Goal: Information Seeking & Learning: Learn about a topic

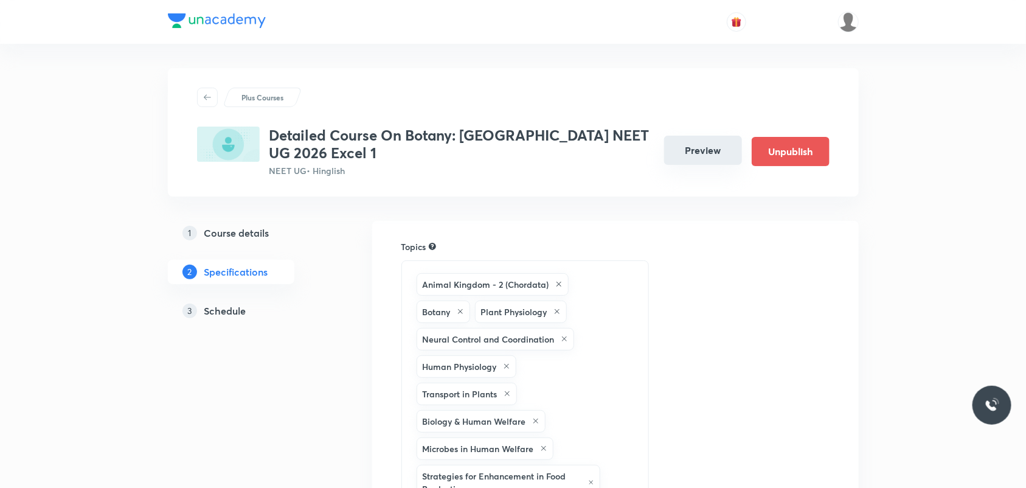
click at [691, 153] on button "Preview" at bounding box center [703, 150] width 78 height 29
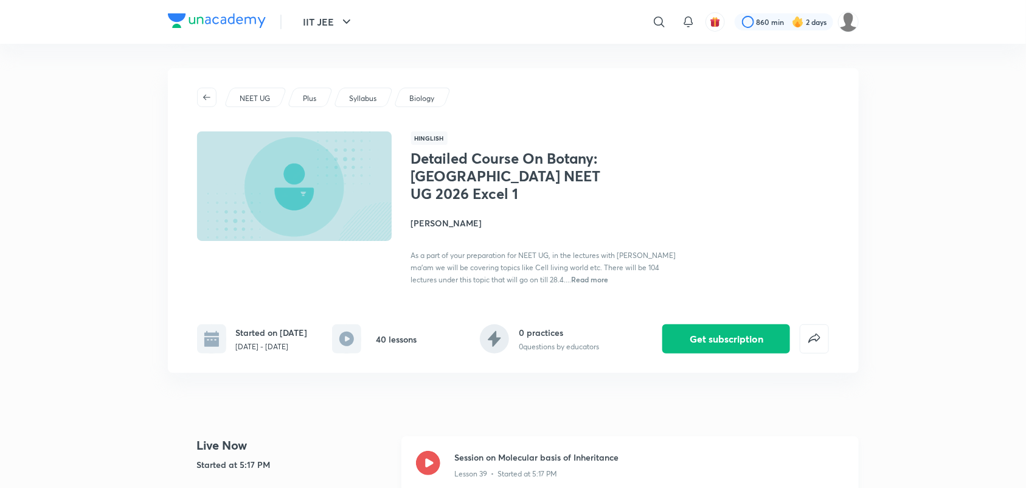
drag, startPoint x: 424, startPoint y: 466, endPoint x: 427, endPoint y: 459, distance: 7.9
click at [424, 466] on icon at bounding box center [428, 463] width 24 height 24
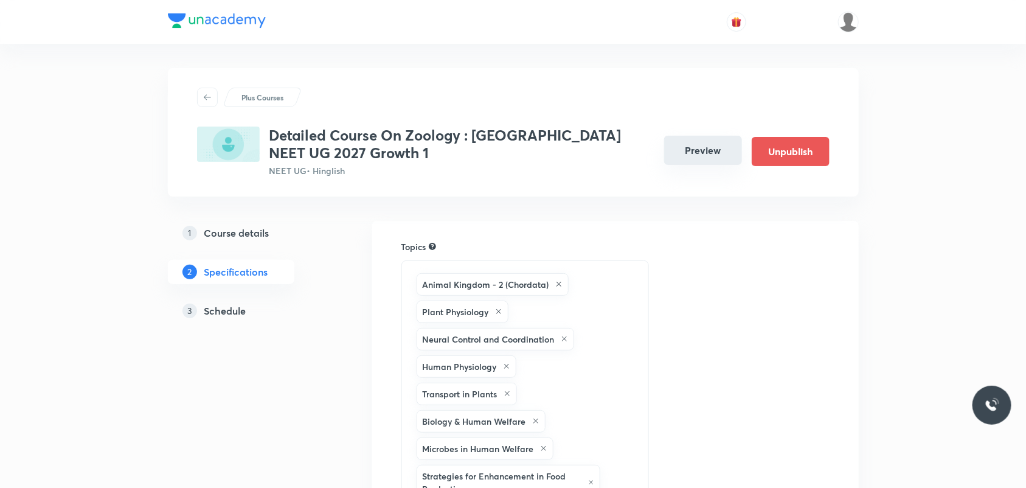
click at [677, 154] on button "Preview" at bounding box center [703, 150] width 78 height 29
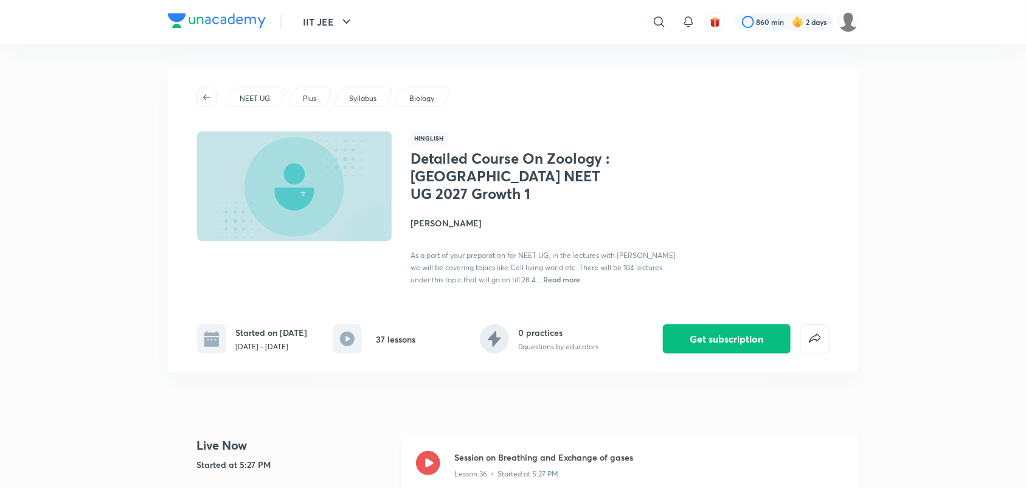
click at [429, 461] on icon at bounding box center [428, 463] width 24 height 24
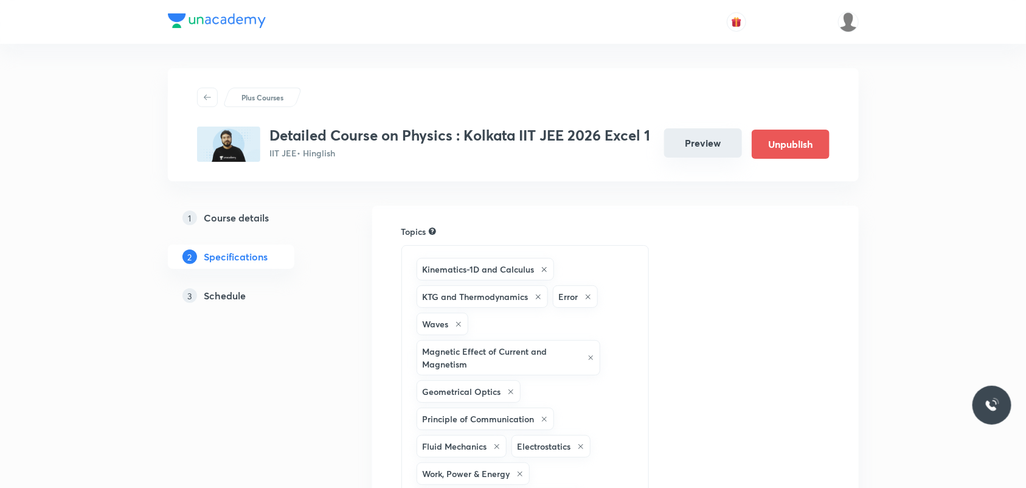
click at [715, 149] on button "Preview" at bounding box center [703, 142] width 78 height 29
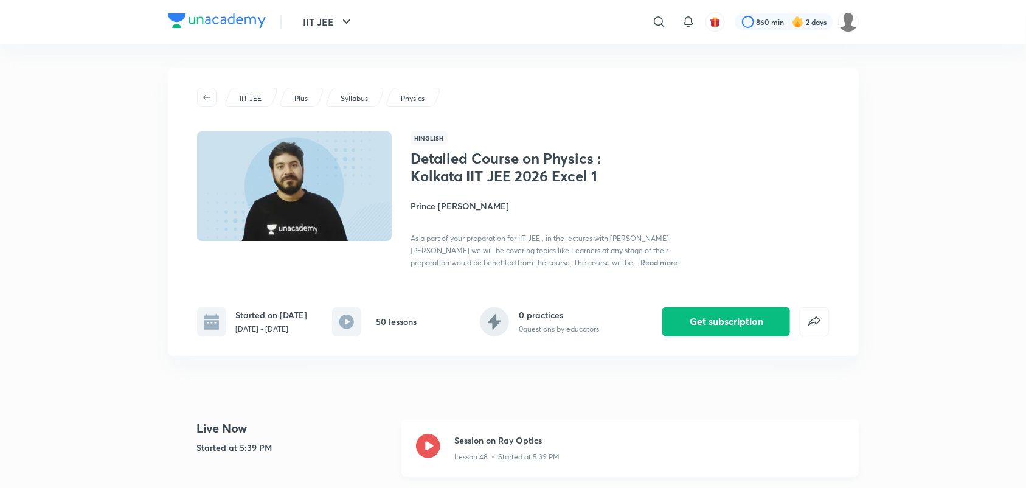
click at [426, 444] on icon at bounding box center [428, 446] width 24 height 24
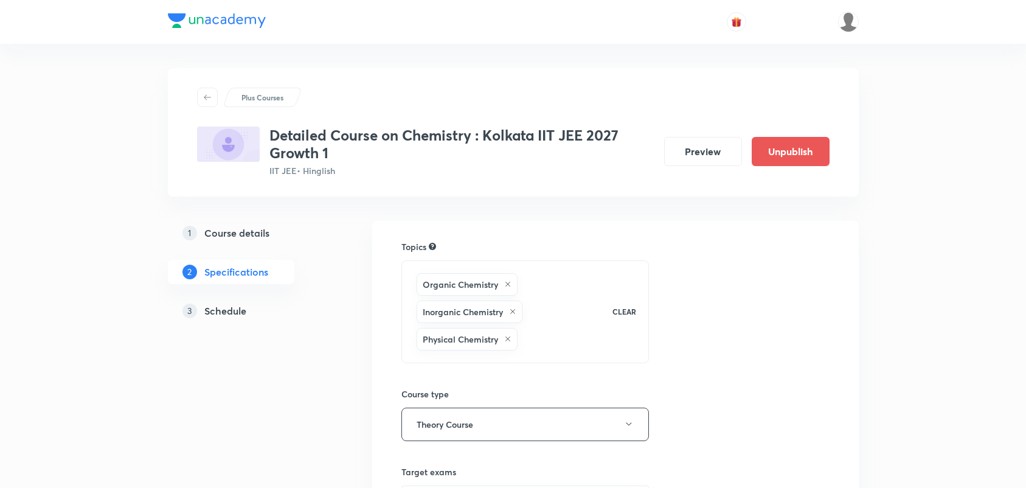
click at [719, 151] on button "Preview" at bounding box center [703, 151] width 78 height 29
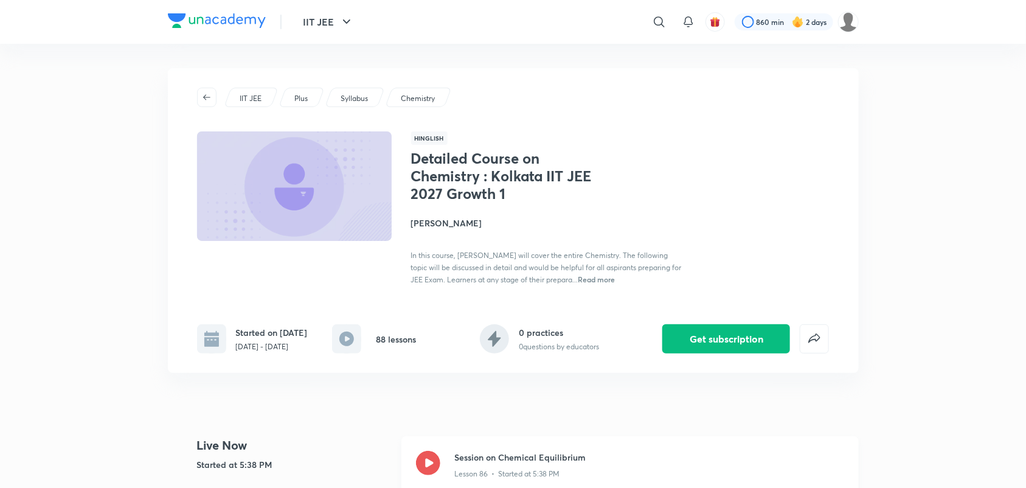
click at [435, 456] on div "Session on Chemical Equilibrium Lesson 86 • Started at 5:38 PM" at bounding box center [629, 465] width 457 height 58
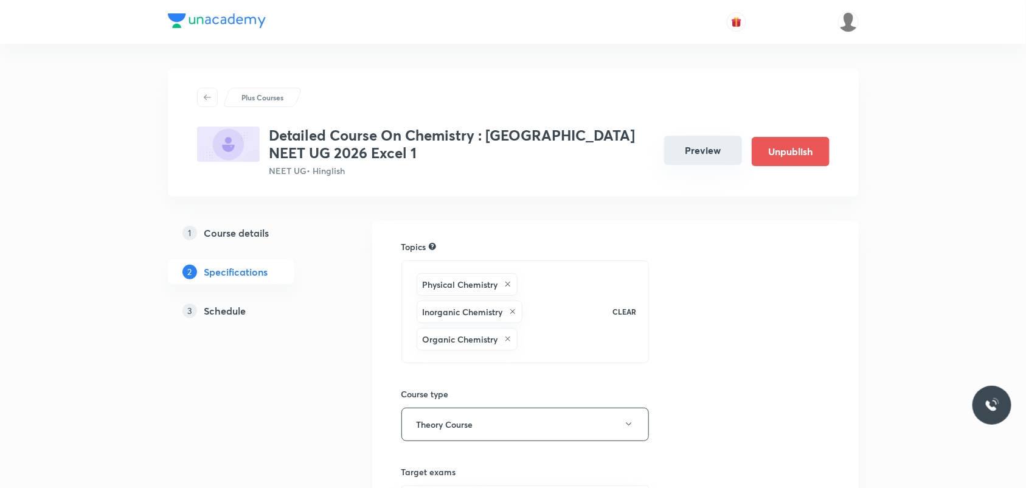
click at [691, 154] on button "Preview" at bounding box center [703, 150] width 78 height 29
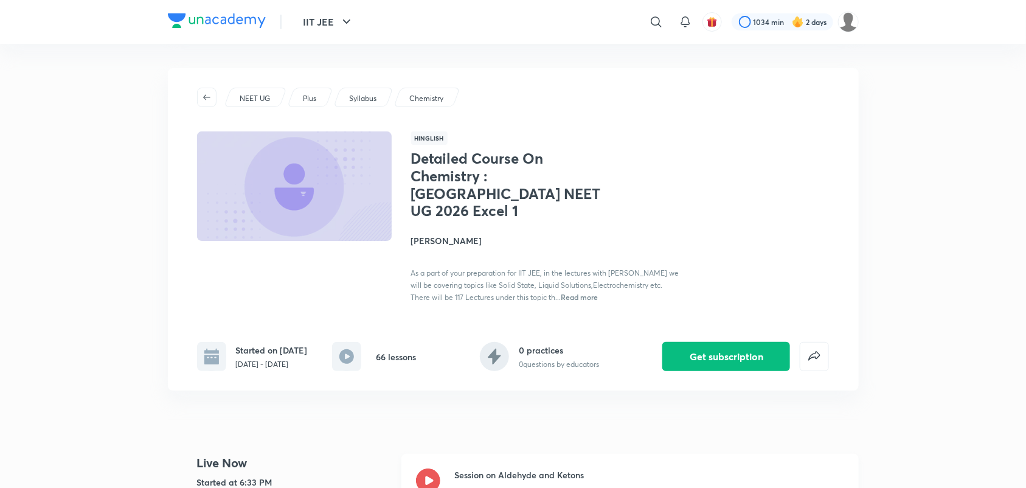
click at [426, 478] on icon at bounding box center [428, 480] width 24 height 24
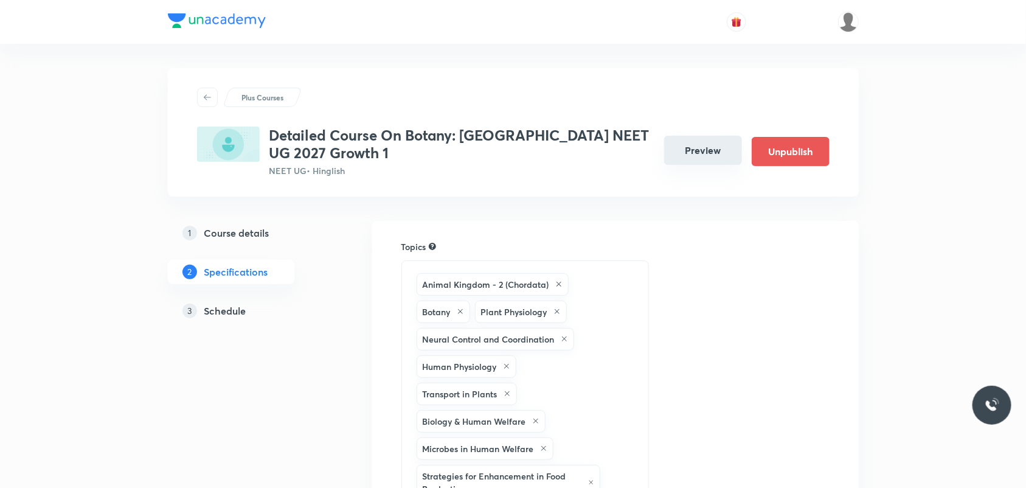
click at [706, 149] on button "Preview" at bounding box center [703, 150] width 78 height 29
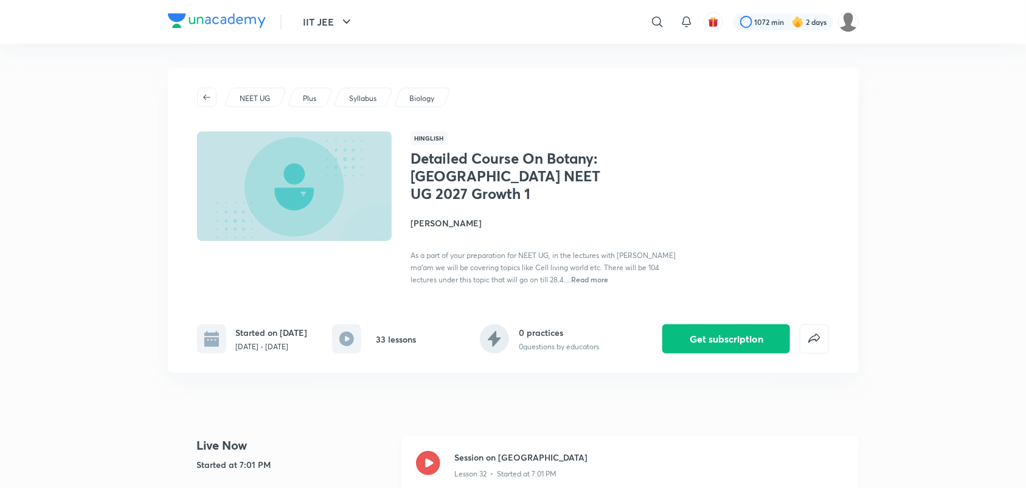
click at [421, 476] on div at bounding box center [428, 465] width 24 height 29
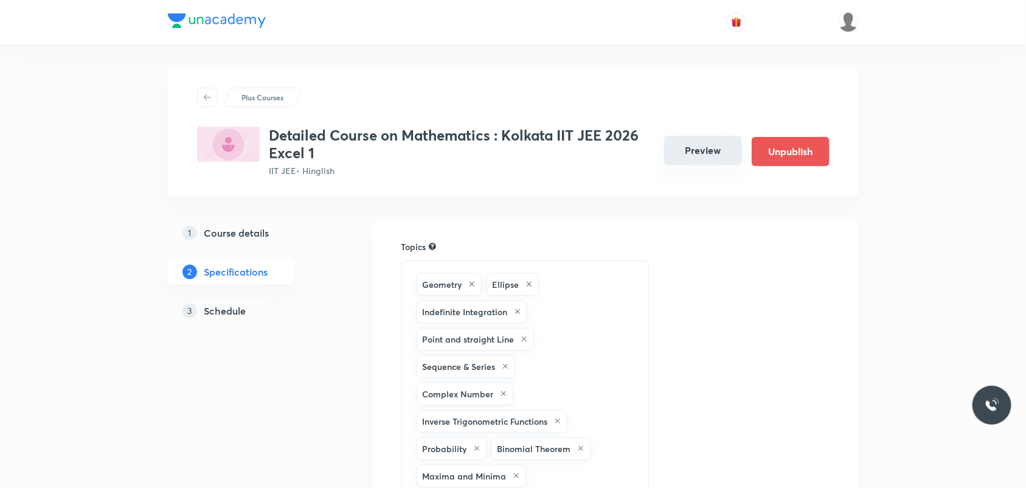
click at [716, 153] on button "Preview" at bounding box center [703, 150] width 78 height 29
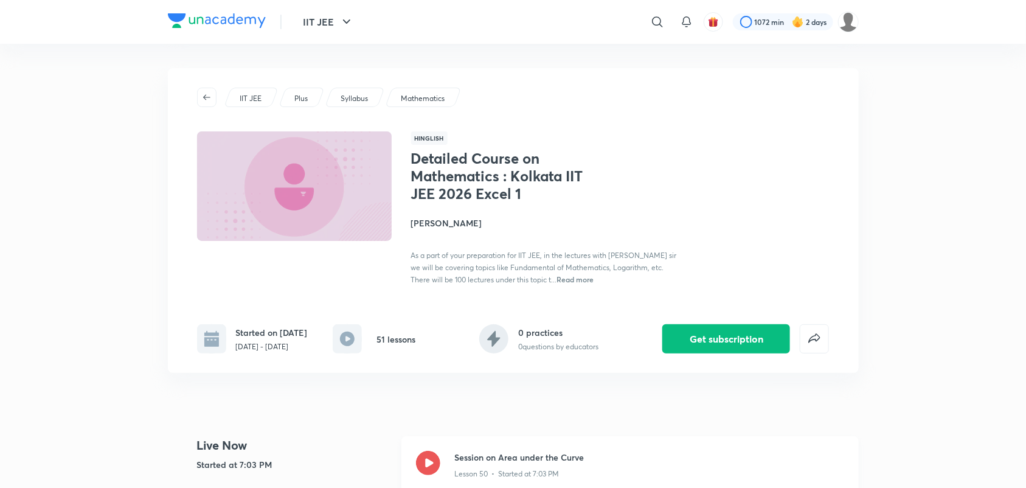
click at [426, 470] on icon at bounding box center [428, 463] width 24 height 24
